Goal: Information Seeking & Learning: Learn about a topic

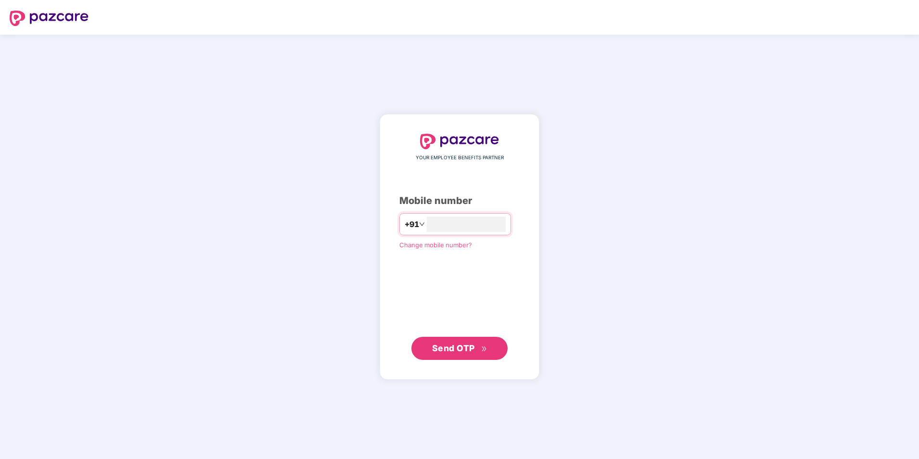
type input "**********"
click at [480, 351] on span "Send OTP" at bounding box center [459, 347] width 55 height 13
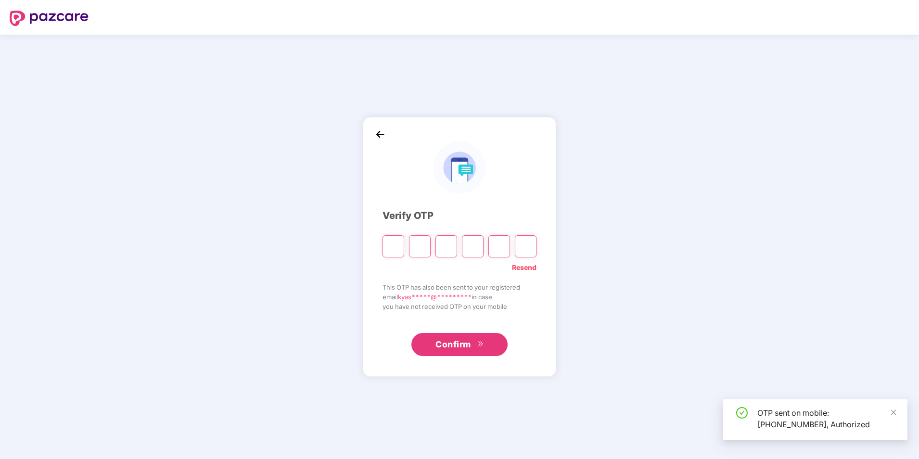
click at [397, 250] on input "Please enter verification code. Digit 1" at bounding box center [393, 246] width 22 height 22
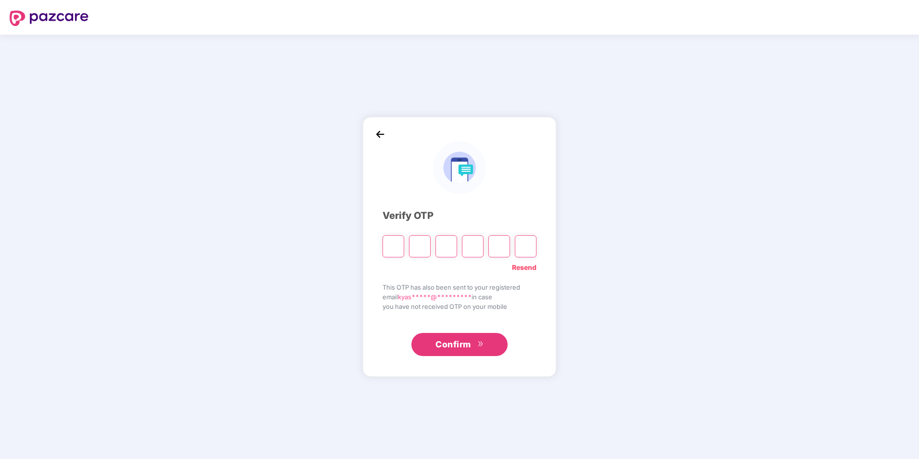
type input "*"
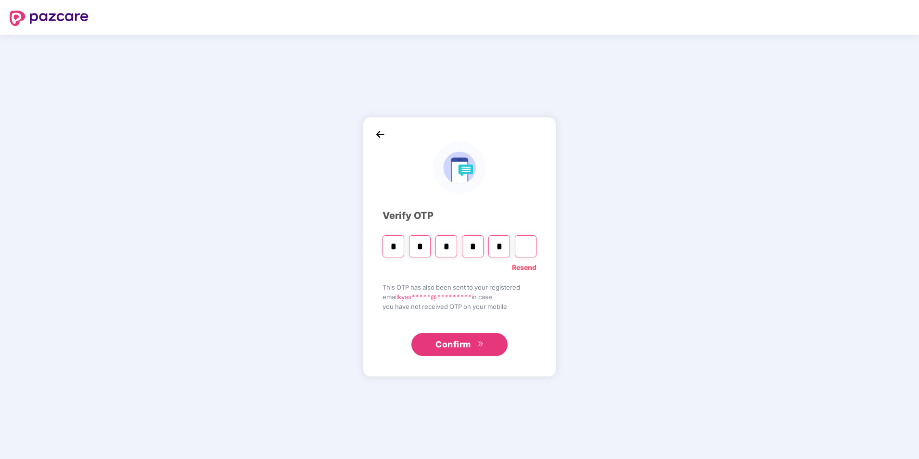
type input "*"
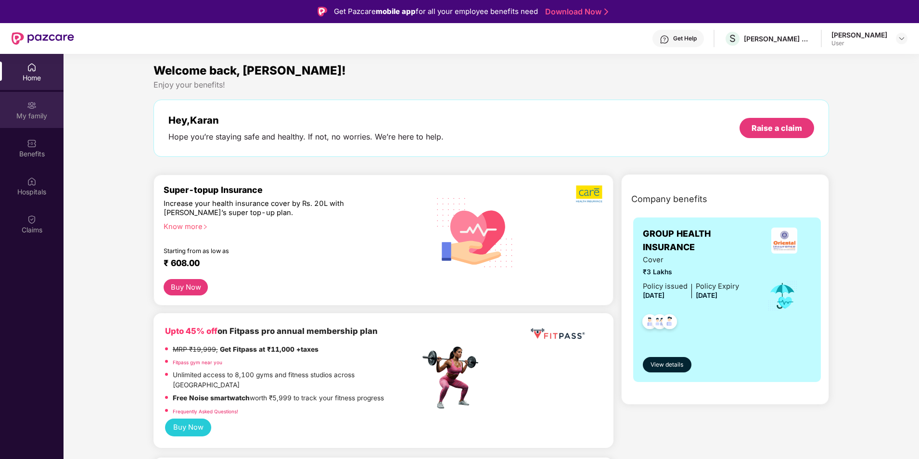
click at [35, 114] on div "My family" at bounding box center [31, 116] width 63 height 10
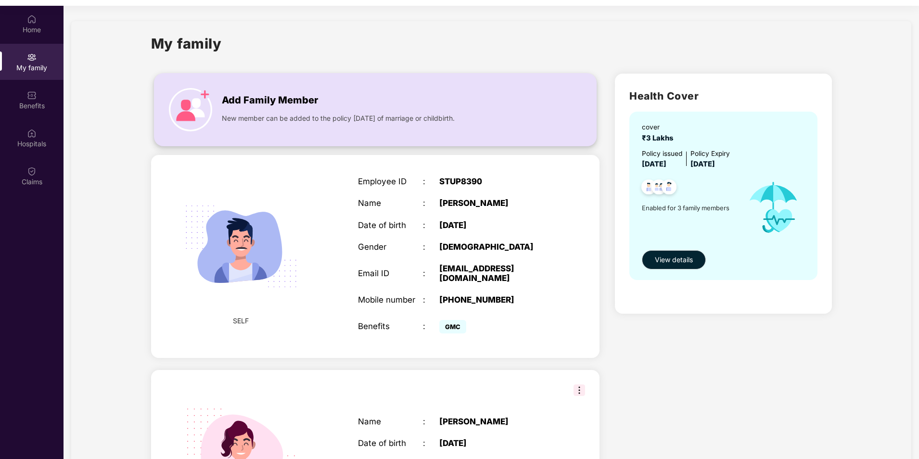
click at [196, 101] on img at bounding box center [190, 109] width 43 height 43
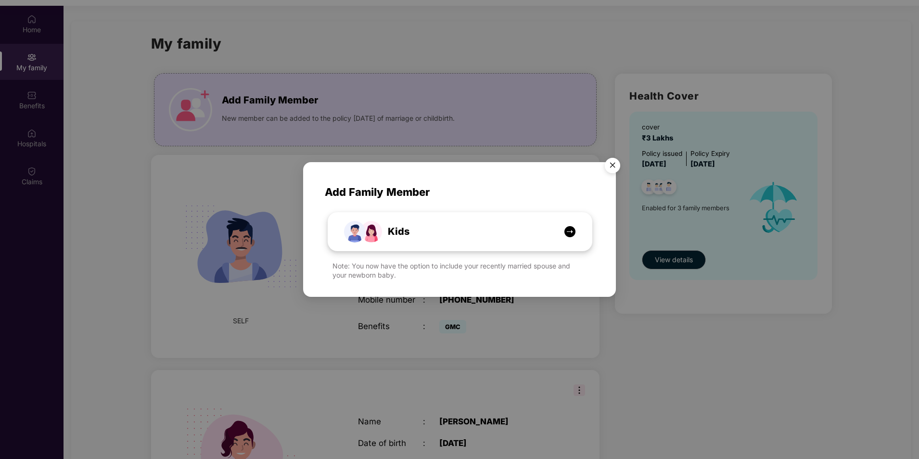
click at [541, 235] on div "Kids" at bounding box center [465, 231] width 198 height 15
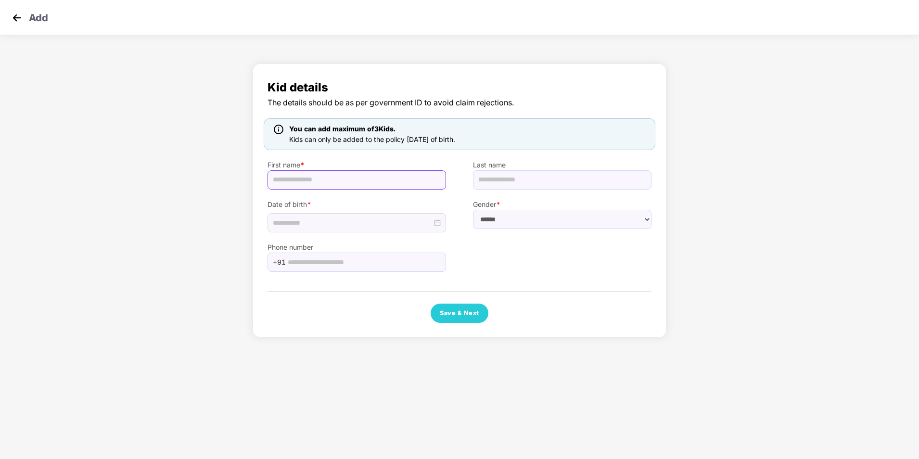
click at [345, 177] on input "text" at bounding box center [356, 179] width 178 height 19
type input "*"
type input "*******"
click at [521, 186] on input "text" at bounding box center [562, 179] width 178 height 19
type input "*******"
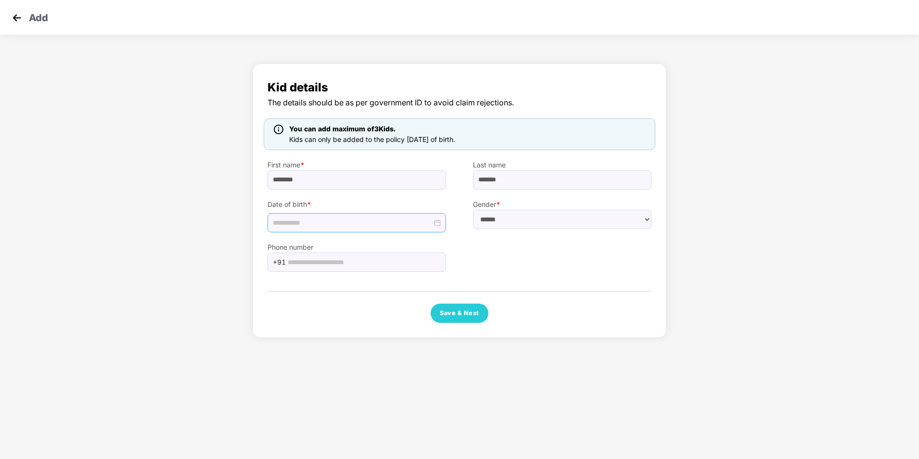
drag, startPoint x: 333, startPoint y: 214, endPoint x: 332, endPoint y: 221, distance: 7.2
click at [333, 215] on div at bounding box center [356, 222] width 178 height 19
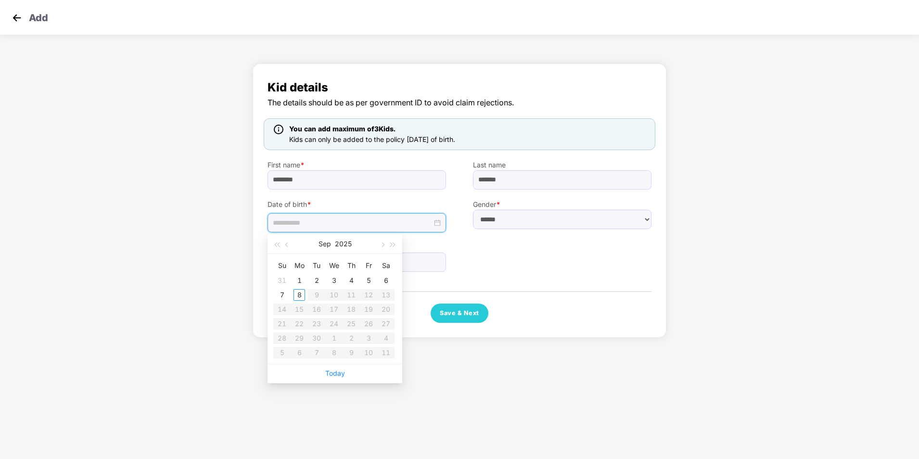
click at [333, 224] on input at bounding box center [352, 222] width 159 height 11
type input "**********"
click at [353, 280] on div "4" at bounding box center [351, 281] width 12 height 12
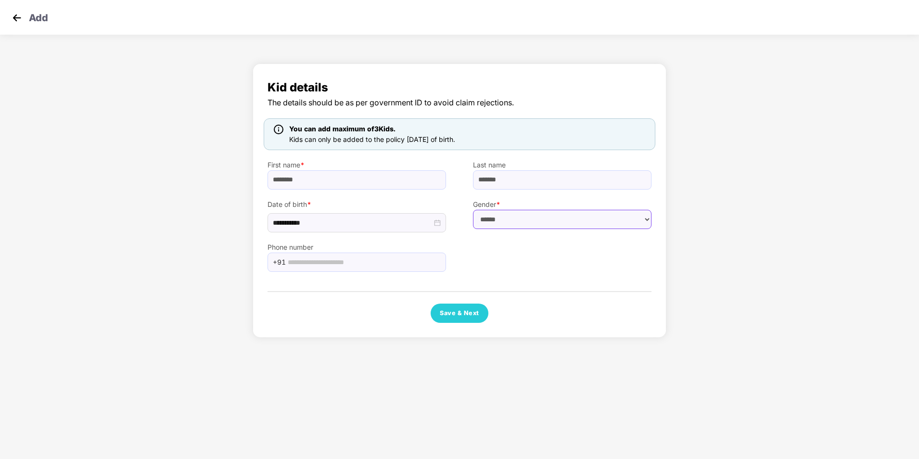
drag, startPoint x: 530, startPoint y: 215, endPoint x: 527, endPoint y: 230, distance: 15.2
click at [530, 216] on select "****** **** ******" at bounding box center [562, 219] width 178 height 19
select select "****"
click at [473, 210] on select "****** **** ******" at bounding box center [562, 219] width 178 height 19
click at [318, 259] on input "text" at bounding box center [364, 262] width 152 height 14
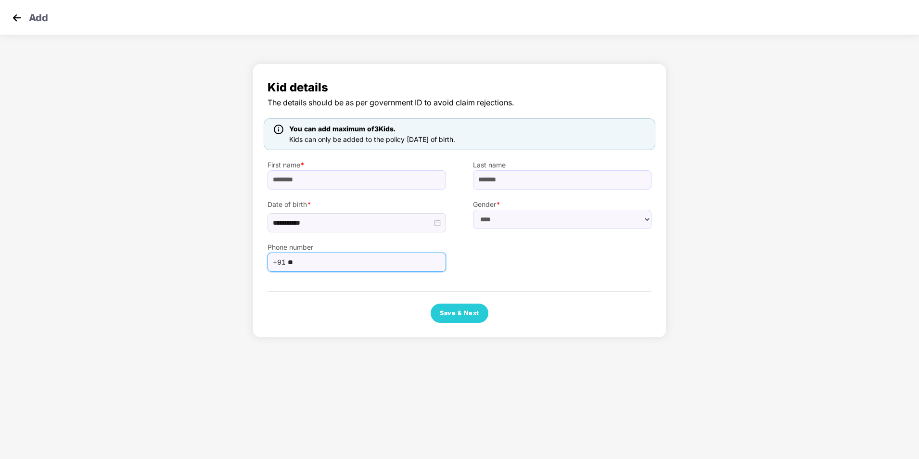
type input "*"
type input "**********"
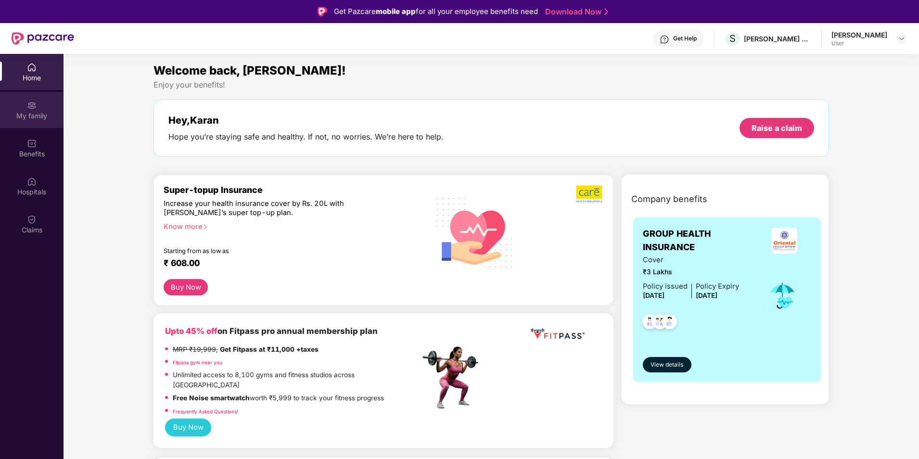
click at [39, 108] on div "My family" at bounding box center [31, 110] width 63 height 36
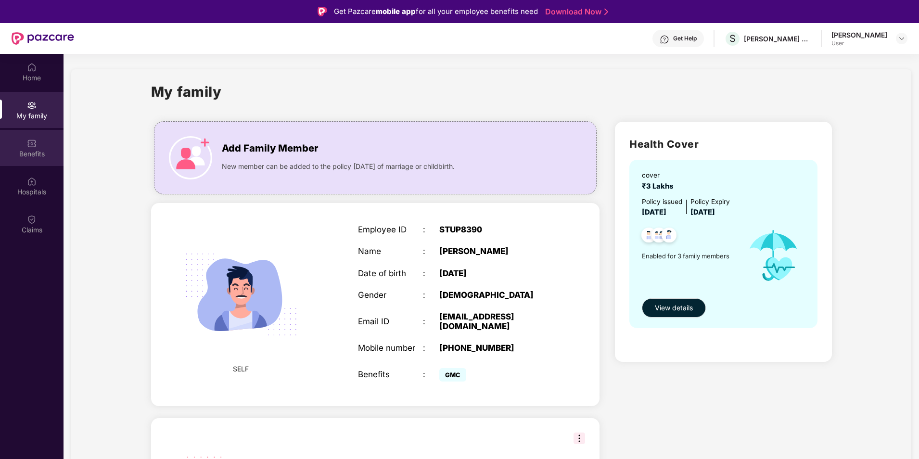
click at [31, 156] on div "Benefits" at bounding box center [31, 154] width 63 height 10
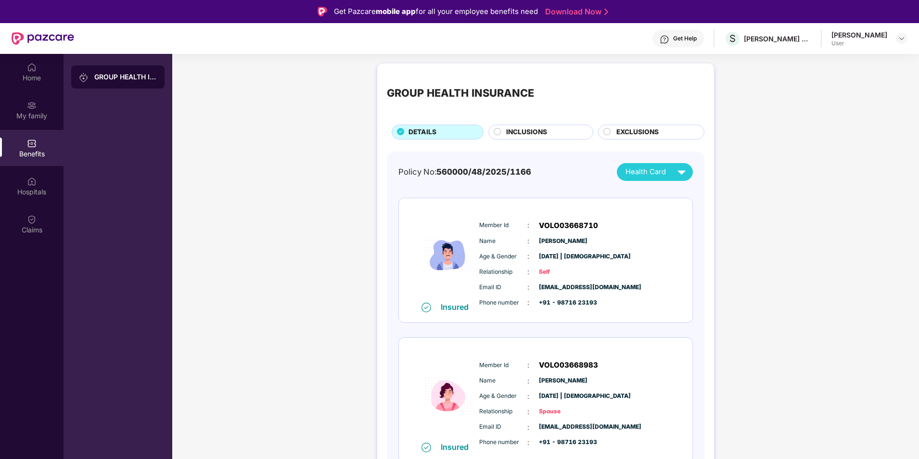
click at [539, 134] on span "INCLUSIONS" at bounding box center [526, 132] width 41 height 11
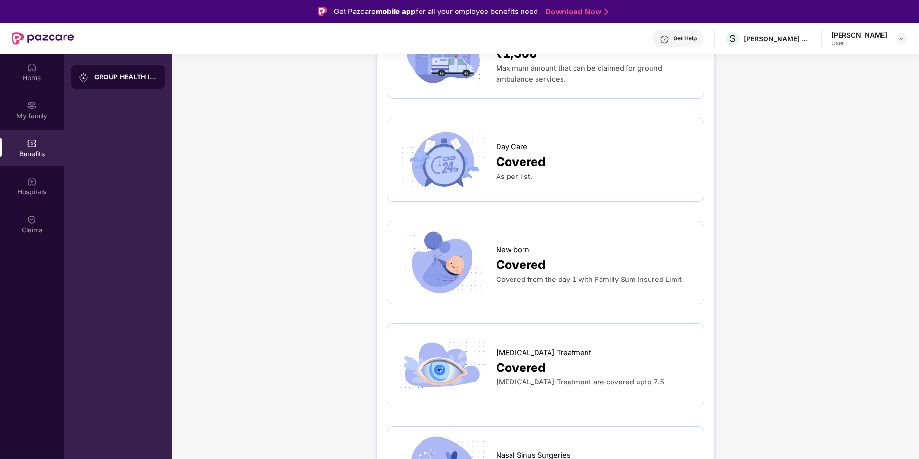
scroll to position [827, 0]
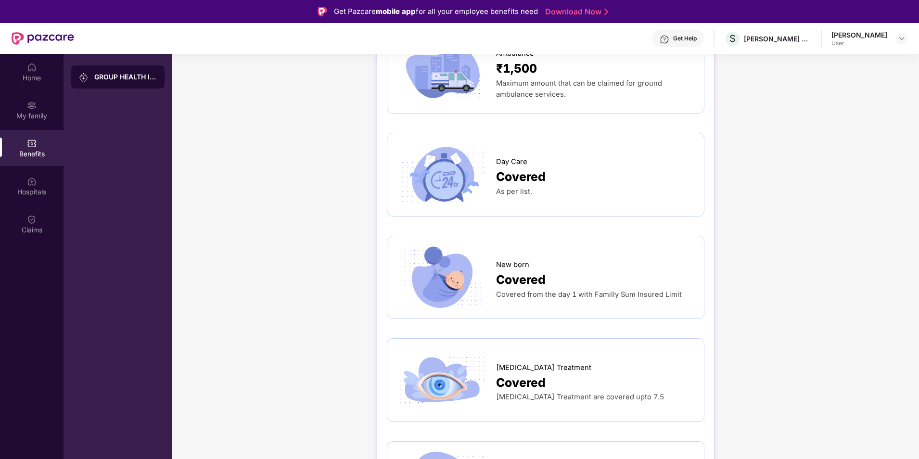
click at [560, 270] on div "Covered" at bounding box center [595, 279] width 198 height 19
click at [644, 270] on div "Covered" at bounding box center [595, 279] width 198 height 19
click at [648, 290] on span "Covered from the day 1 with Familly Sum Insured Limit" at bounding box center [589, 294] width 186 height 9
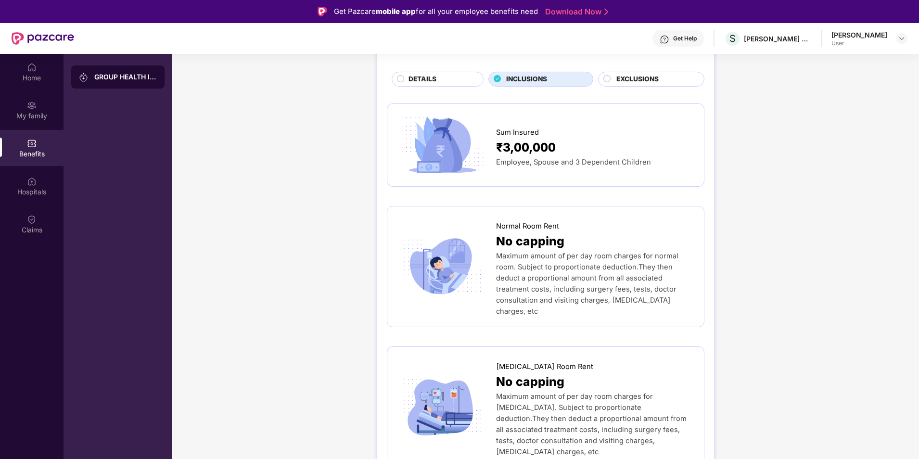
scroll to position [0, 0]
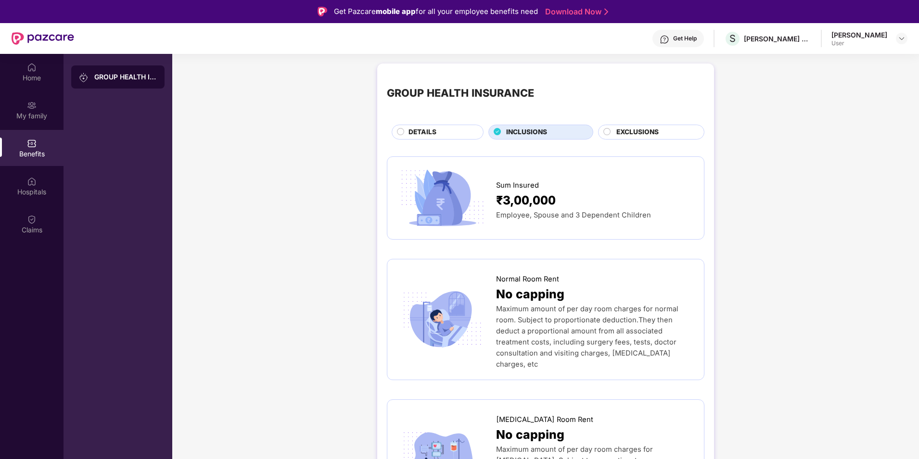
click at [648, 131] on span "EXCLUSIONS" at bounding box center [637, 132] width 42 height 11
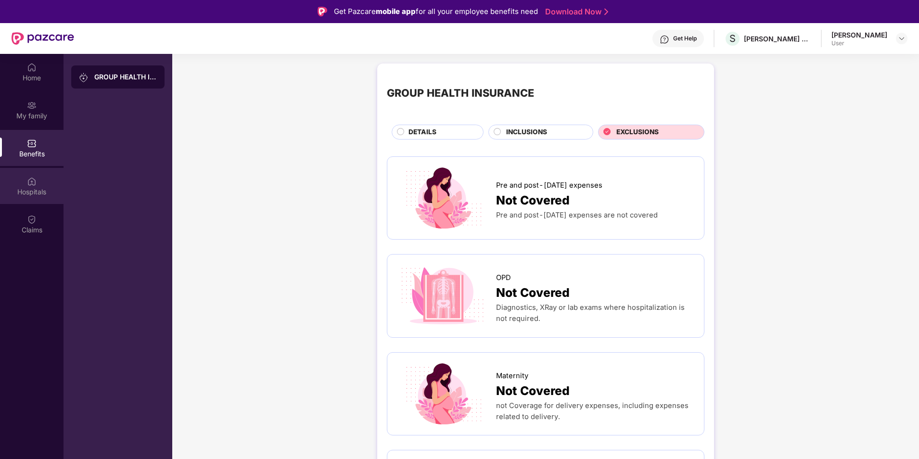
click at [27, 184] on img at bounding box center [32, 182] width 10 height 10
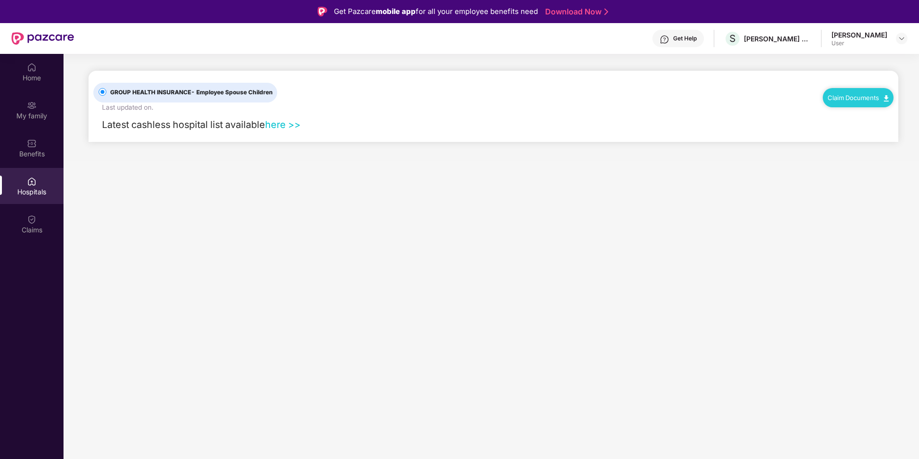
click at [288, 126] on link "here >>" at bounding box center [283, 125] width 36 height 12
click at [32, 111] on div "My family" at bounding box center [31, 116] width 63 height 10
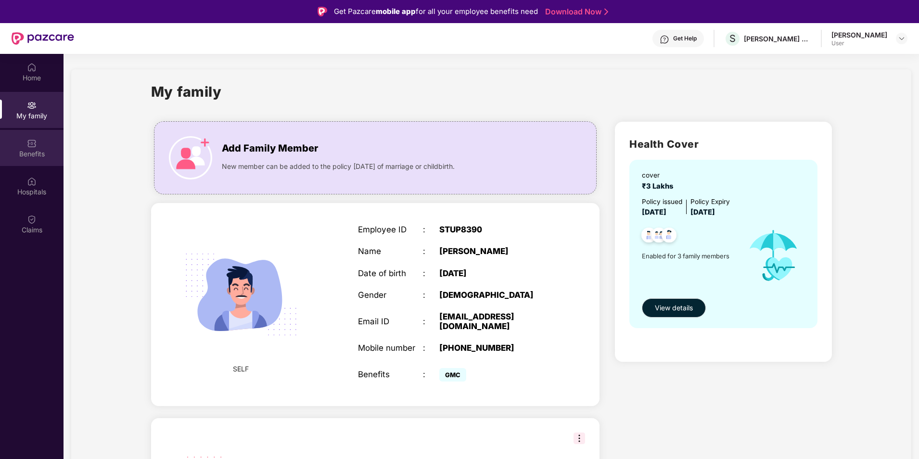
click at [28, 146] on img at bounding box center [32, 144] width 10 height 10
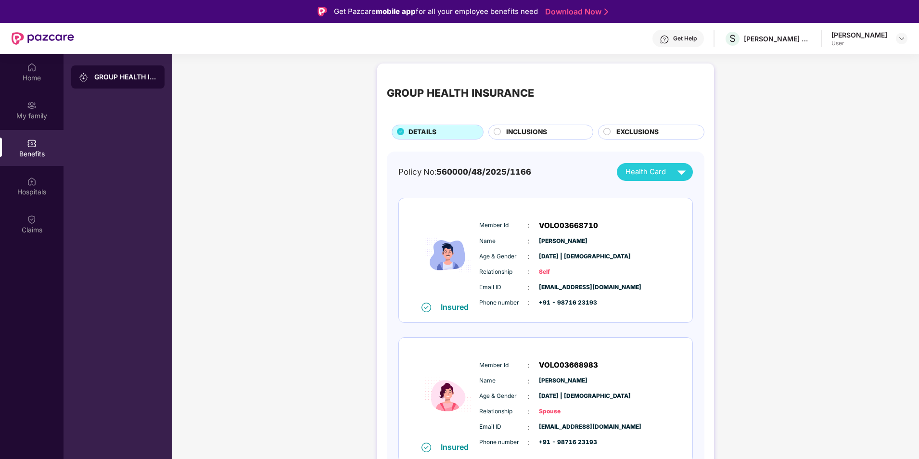
click at [557, 134] on div "INCLUSIONS" at bounding box center [544, 133] width 87 height 12
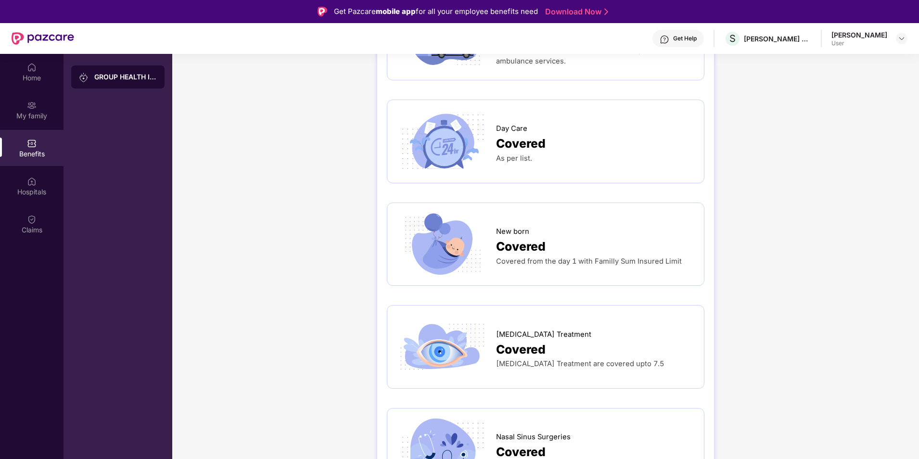
scroll to position [866, 0]
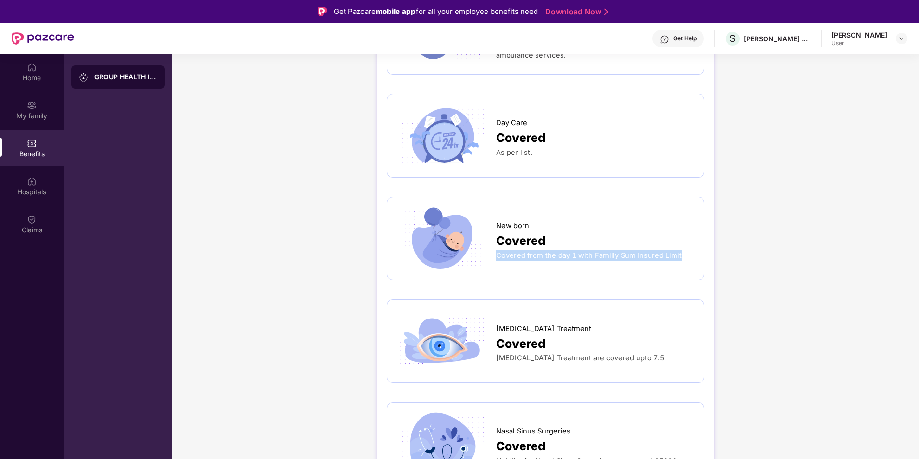
drag, startPoint x: 497, startPoint y: 229, endPoint x: 680, endPoint y: 239, distance: 183.5
click at [680, 239] on div "New born Covered Covered from the day 1 with Familly Sum Insured Limit" at bounding box center [545, 238] width 297 height 63
click at [272, 212] on div "GROUP HEALTH INSURANCE DETAILS INCLUSIONS EXCLUSIONS Sum Insured ₹3,00,000 Empl…" at bounding box center [545, 12] width 746 height 1639
click at [899, 38] on img at bounding box center [902, 39] width 8 height 8
click at [858, 91] on div "[PERSON_NAME]" at bounding box center [849, 87] width 56 height 9
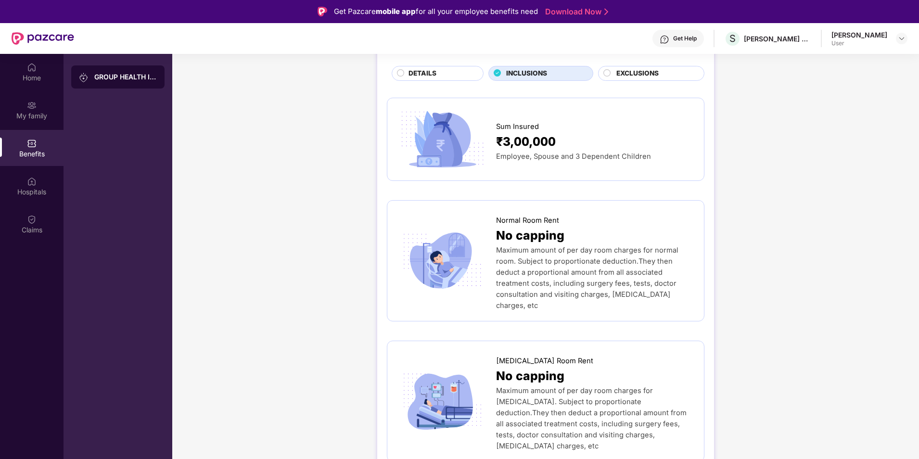
scroll to position [0, 0]
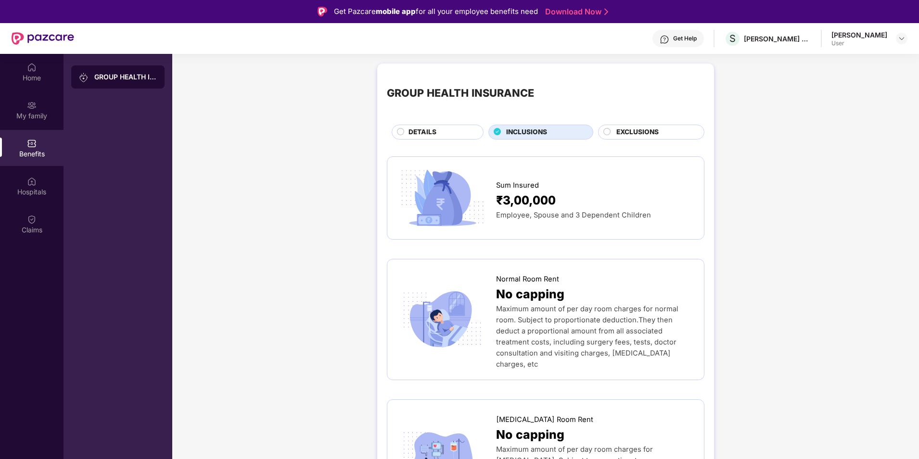
click at [638, 129] on span "EXCLUSIONS" at bounding box center [637, 132] width 42 height 11
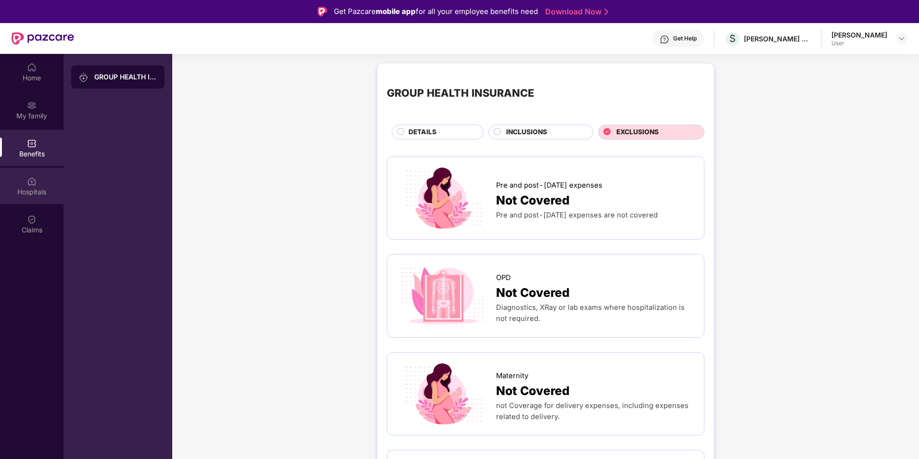
click at [31, 189] on div "Hospitals" at bounding box center [31, 192] width 63 height 10
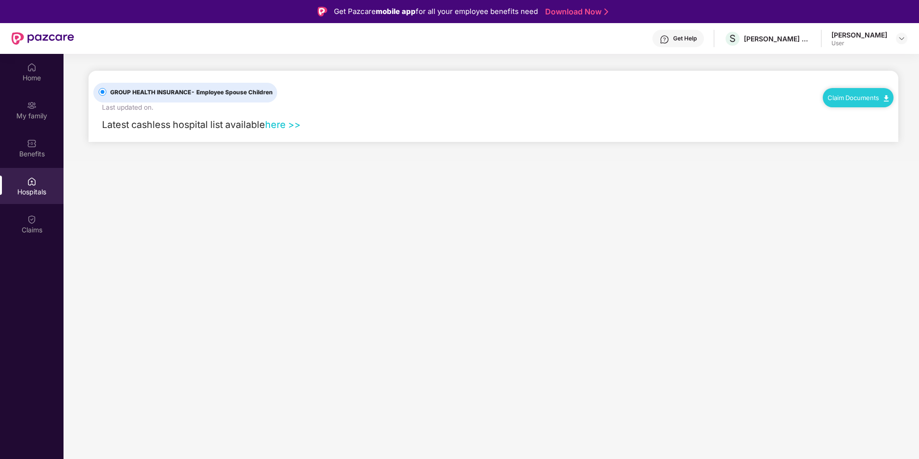
click at [289, 125] on link "here >>" at bounding box center [283, 125] width 36 height 12
click at [35, 222] on img at bounding box center [32, 220] width 10 height 10
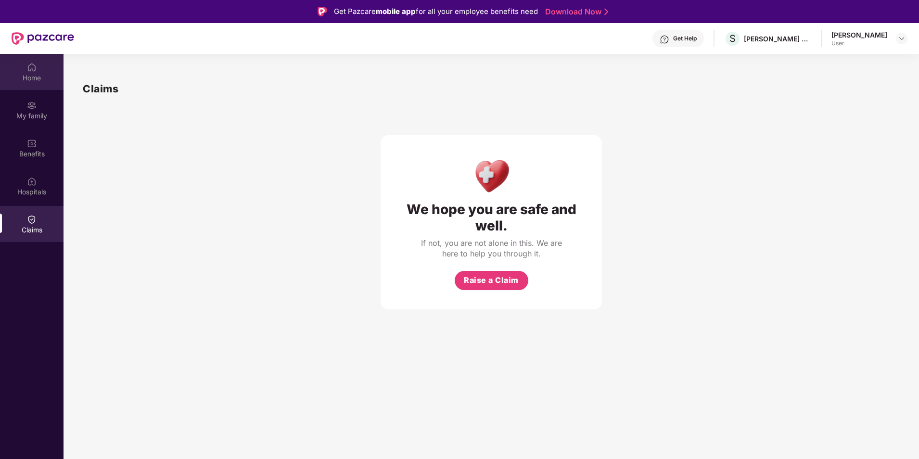
click at [37, 70] on div "Home" at bounding box center [31, 72] width 63 height 36
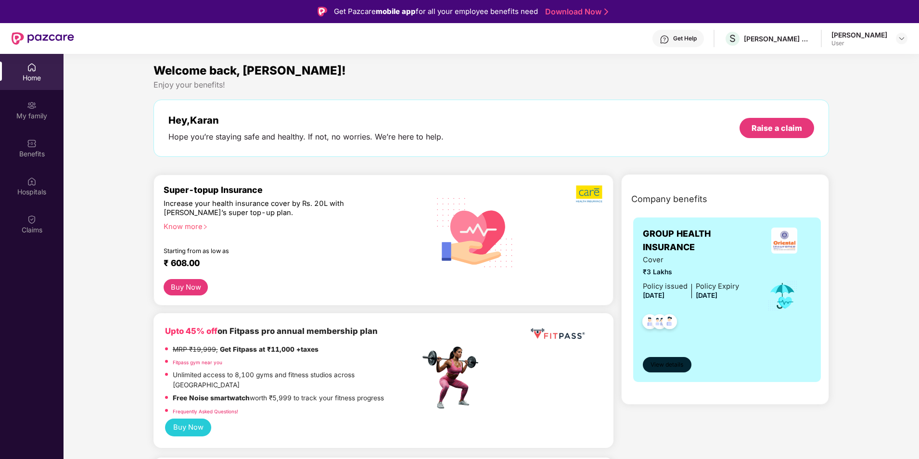
click at [671, 362] on span "View details" at bounding box center [666, 364] width 33 height 9
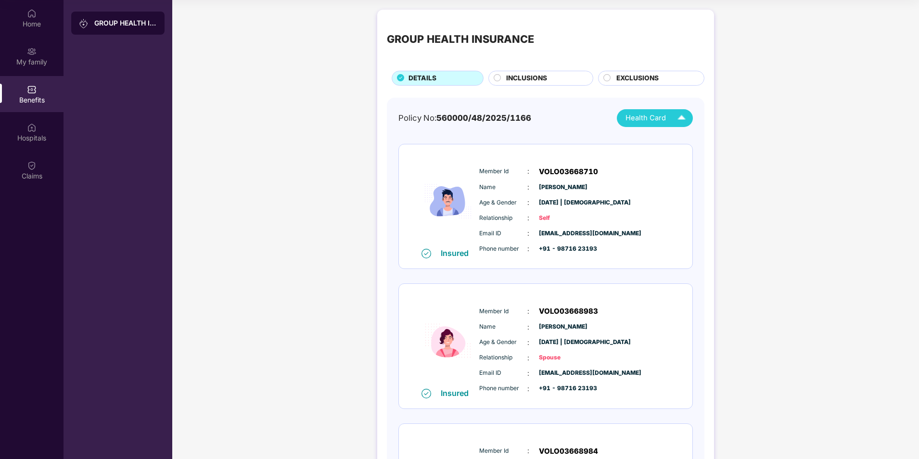
click at [670, 122] on div "Health Card" at bounding box center [657, 118] width 64 height 17
drag, startPoint x: 604, startPoint y: 92, endPoint x: 609, endPoint y: 91, distance: 5.4
click at [607, 92] on div "GROUP HEALTH INSURANCE DETAILS INCLUSIONS EXCLUSIONS Policy No: 560000/48/2025/…" at bounding box center [545, 302] width 337 height 584
click at [638, 74] on span "EXCLUSIONS" at bounding box center [637, 78] width 42 height 11
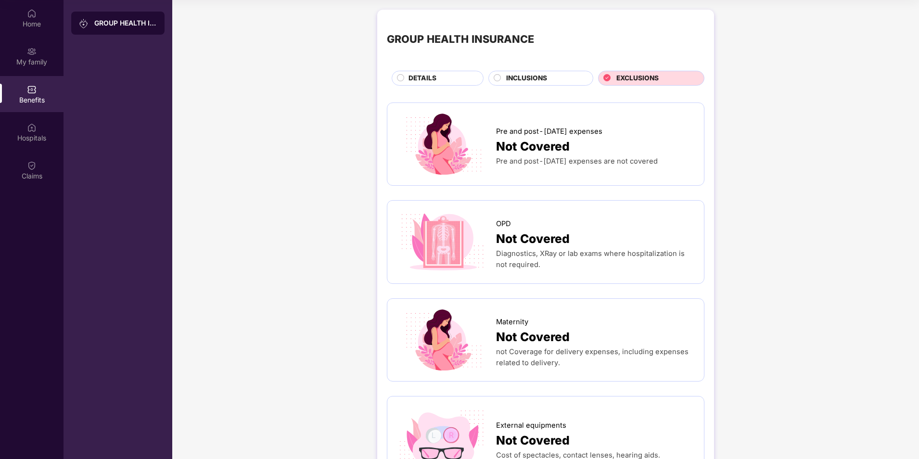
click at [533, 76] on span "INCLUSIONS" at bounding box center [526, 78] width 41 height 11
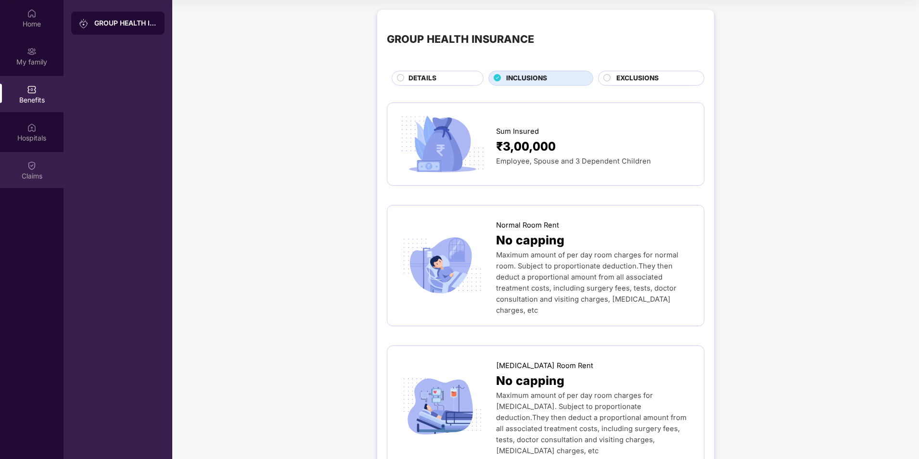
click at [32, 167] on img at bounding box center [32, 166] width 10 height 10
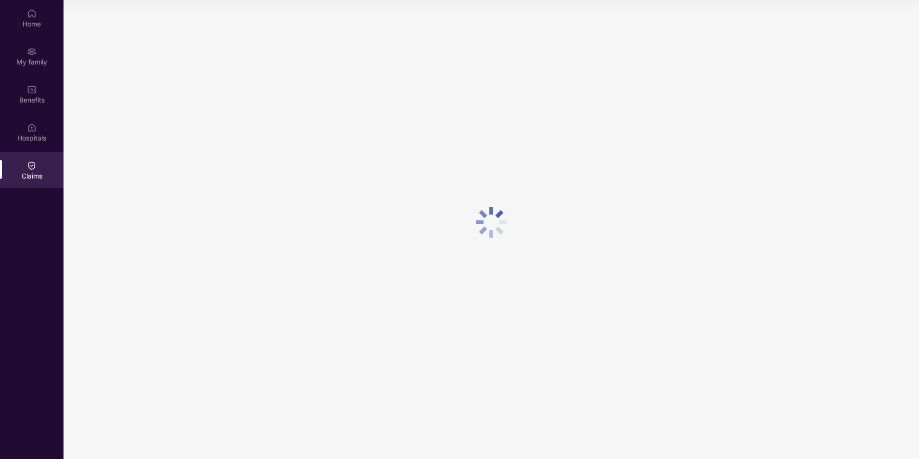
click at [40, 135] on div "Hospitals" at bounding box center [31, 138] width 63 height 10
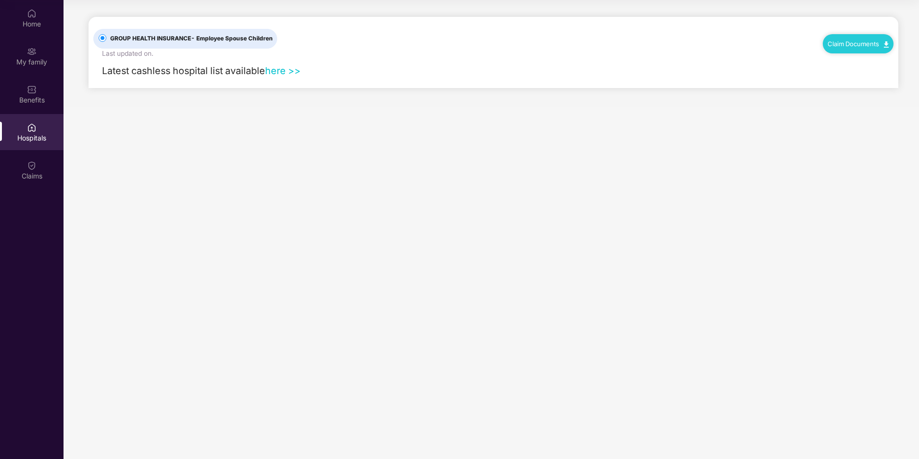
click at [289, 74] on link "here >>" at bounding box center [283, 71] width 36 height 12
